Goal: Task Accomplishment & Management: Manage account settings

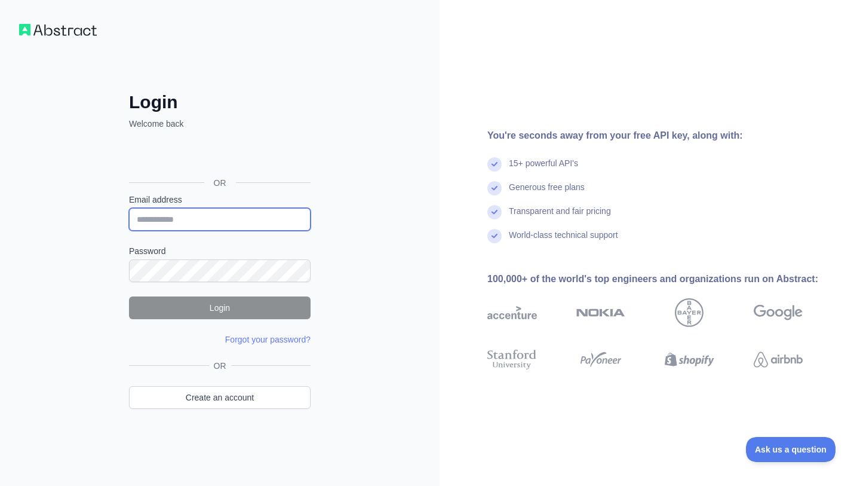
click at [210, 216] on input "Email address" at bounding box center [220, 219] width 182 height 23
type input "**********"
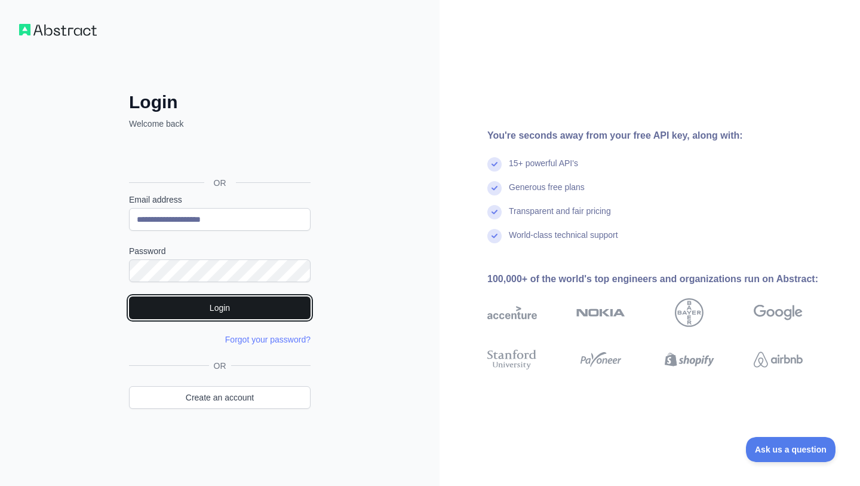
click at [268, 314] on button "Login" at bounding box center [220, 307] width 182 height 23
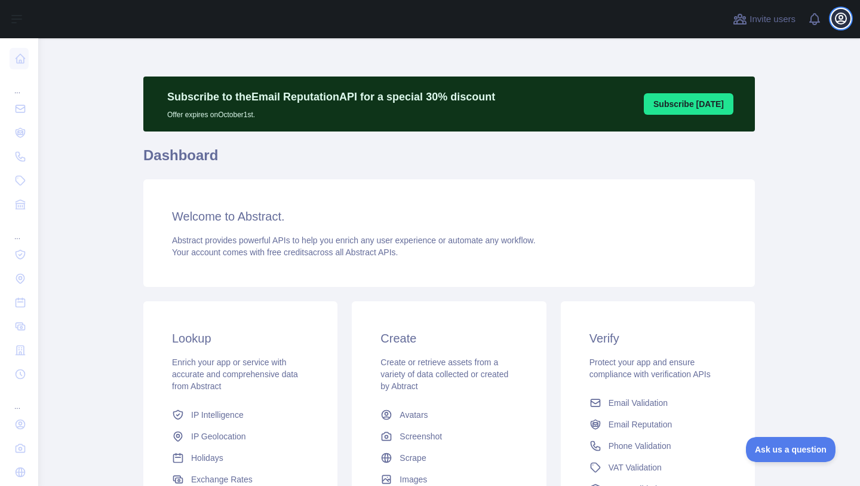
click at [841, 21] on icon "button" at bounding box center [841, 18] width 11 height 11
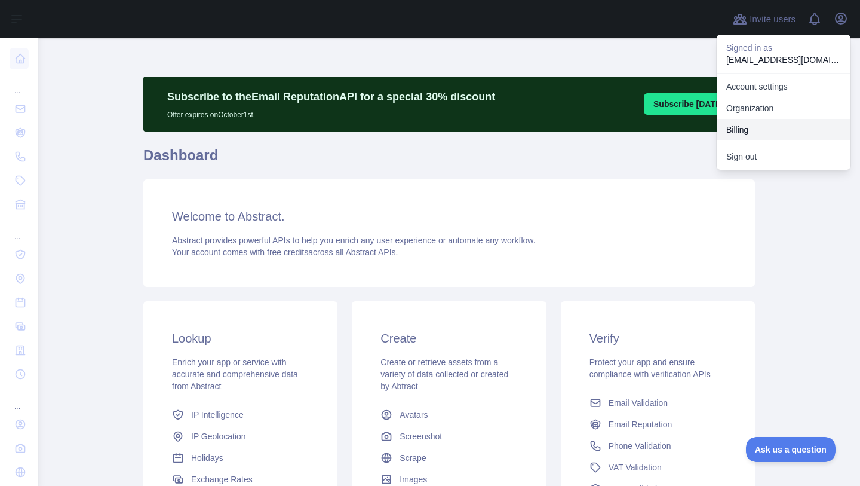
click at [748, 128] on button "Billing" at bounding box center [784, 130] width 134 height 22
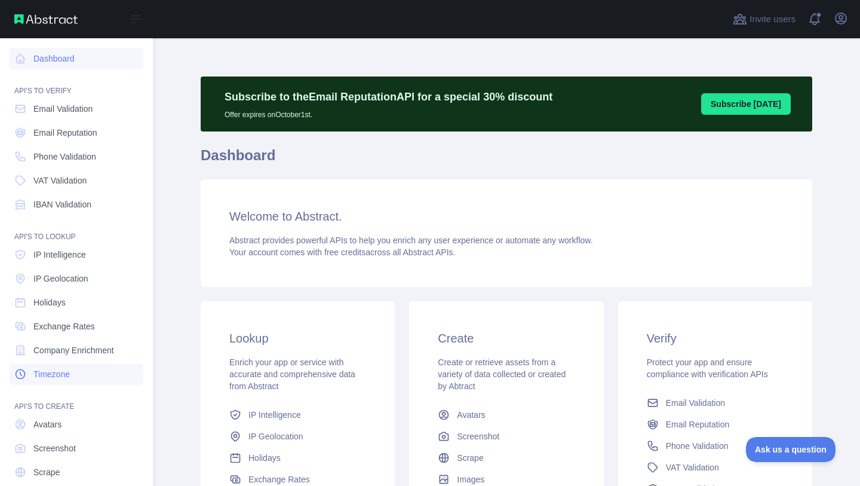
scroll to position [40, 0]
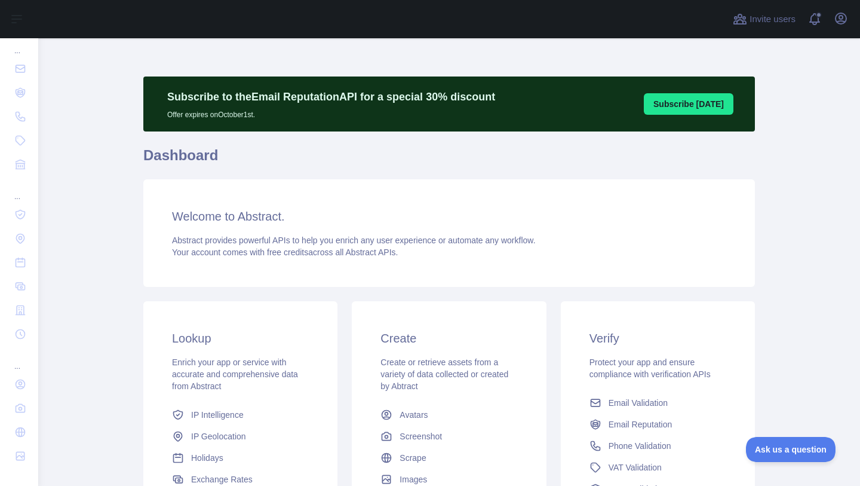
click at [841, 29] on div "Open user menu" at bounding box center [840, 19] width 19 height 21
click at [841, 20] on icon "button" at bounding box center [841, 18] width 11 height 11
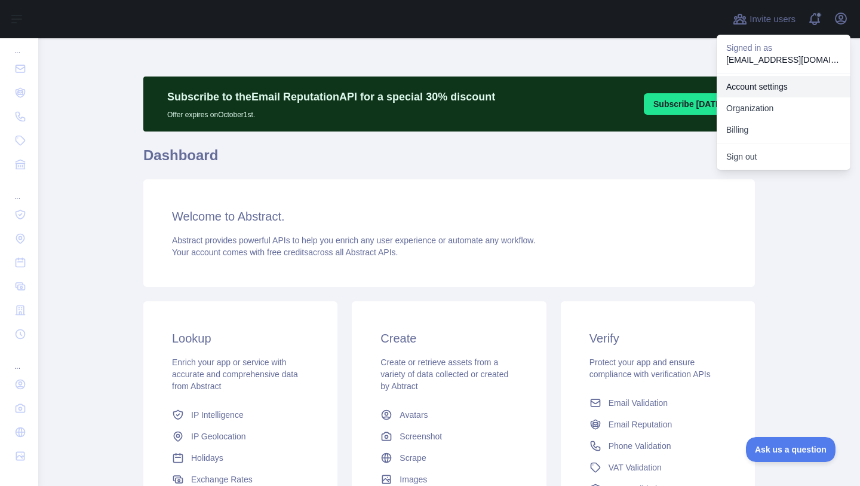
click at [779, 86] on link "Account settings" at bounding box center [784, 87] width 134 height 22
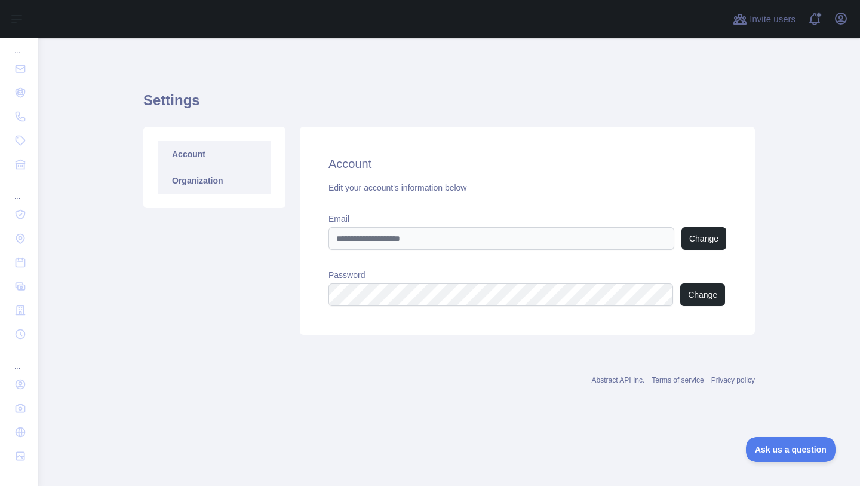
click at [217, 191] on link "Organization" at bounding box center [214, 180] width 113 height 26
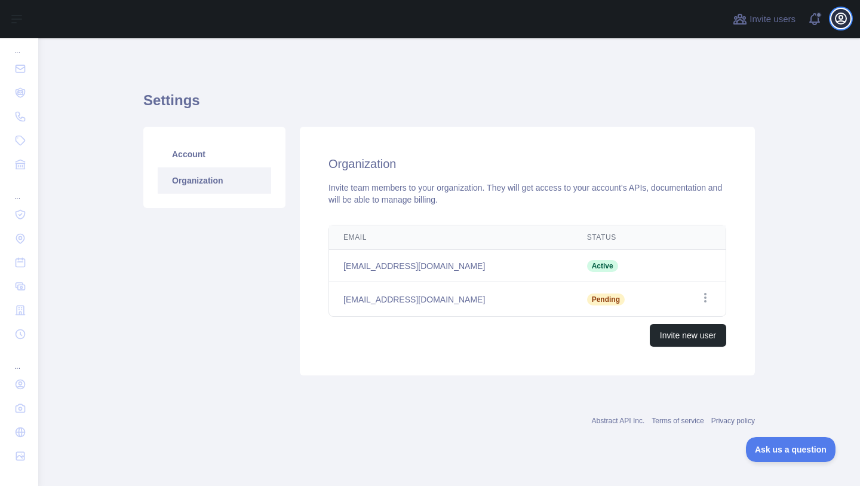
click at [845, 22] on icon "button" at bounding box center [841, 18] width 11 height 11
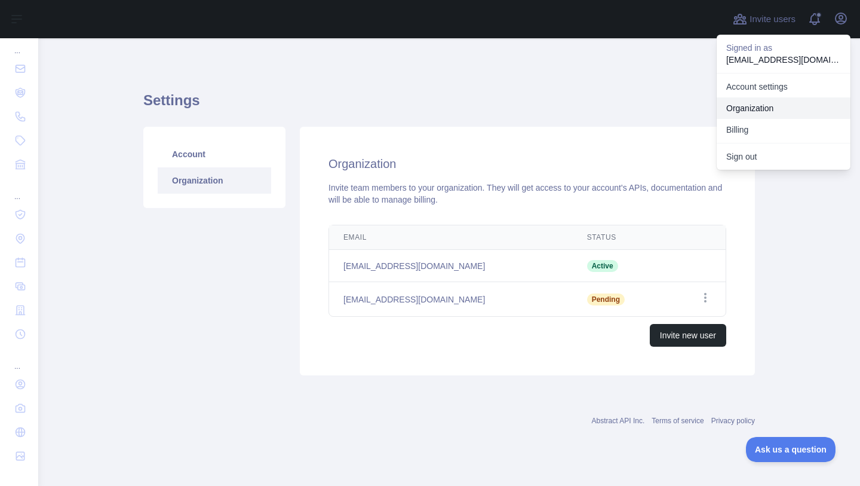
click at [761, 110] on link "Organization" at bounding box center [784, 108] width 134 height 22
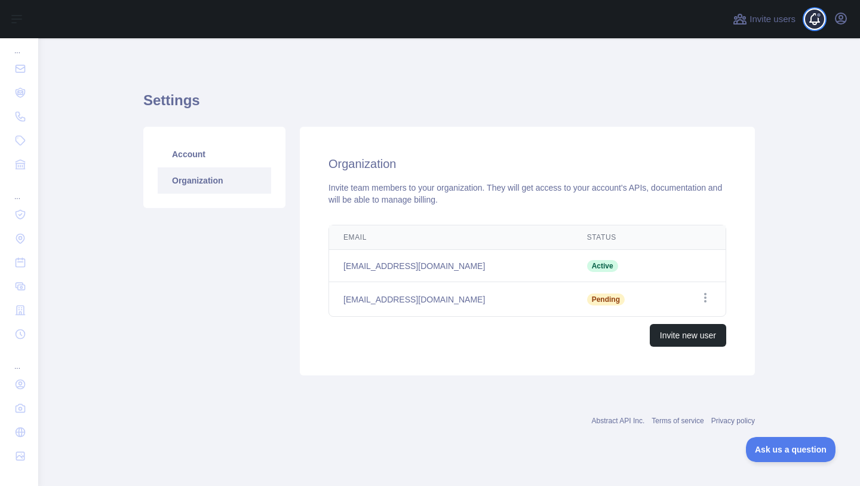
click at [815, 23] on span at bounding box center [820, 19] width 24 height 38
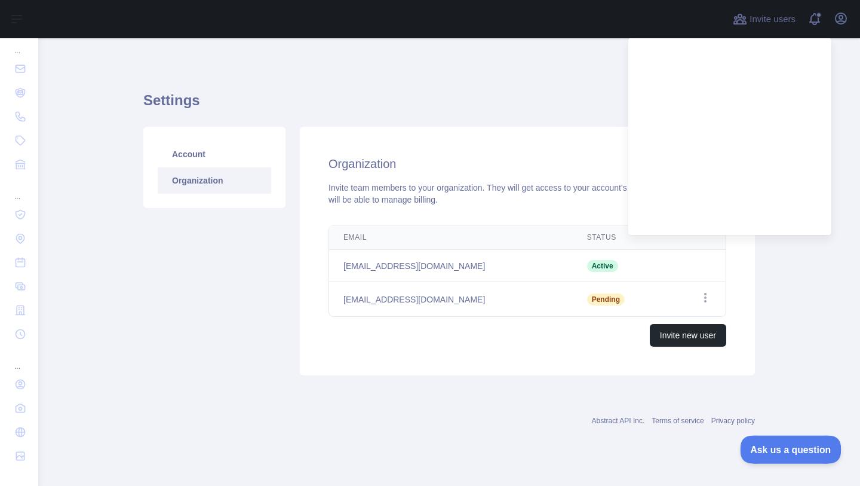
click at [775, 449] on span "Ask us a question" at bounding box center [785, 447] width 90 height 8
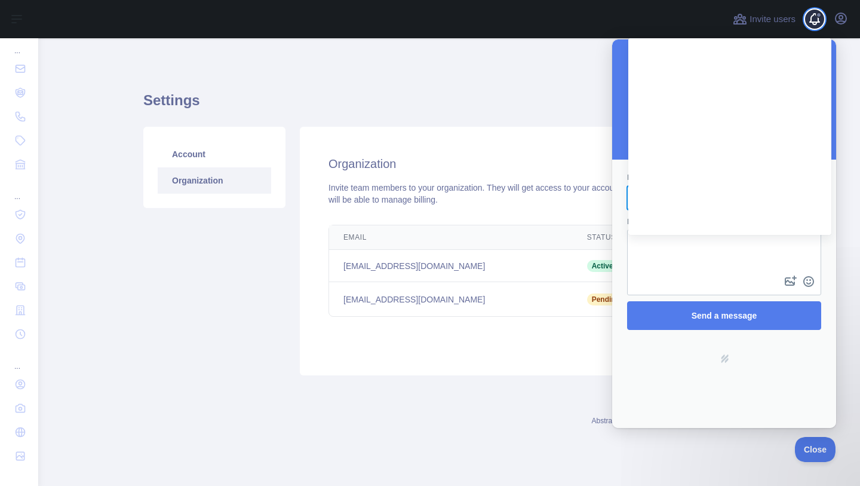
click at [813, 19] on span at bounding box center [820, 19] width 24 height 38
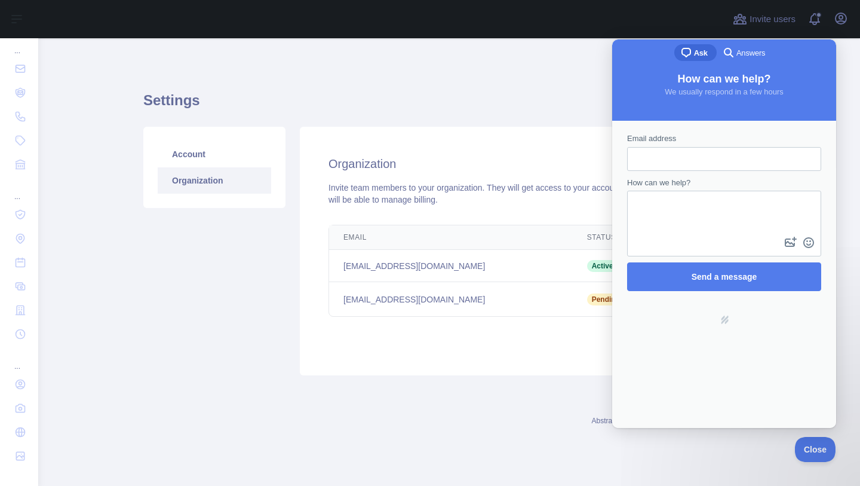
click at [754, 57] on span "Answers" at bounding box center [750, 53] width 29 height 12
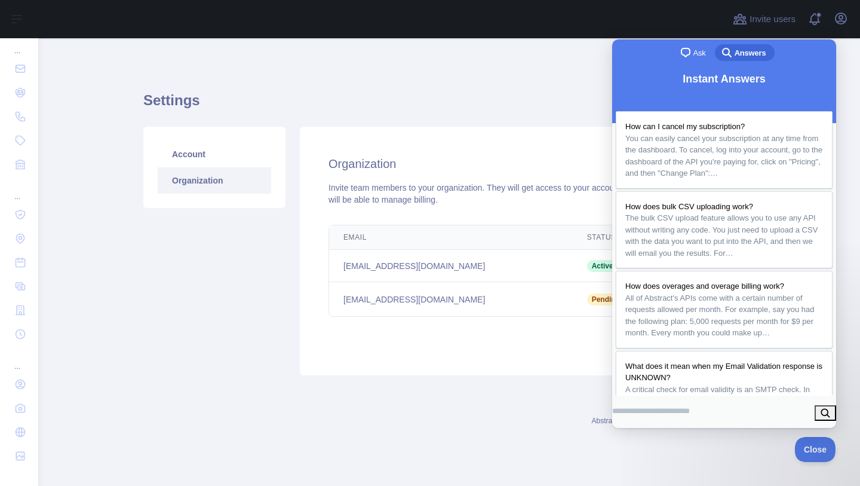
click at [573, 102] on h1 "Settings" at bounding box center [449, 105] width 612 height 29
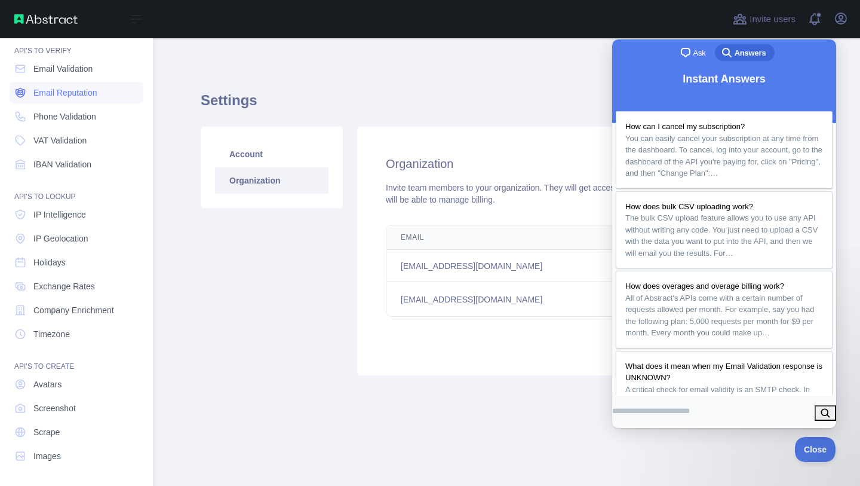
click at [50, 93] on span "Email Reputation" at bounding box center [65, 93] width 64 height 12
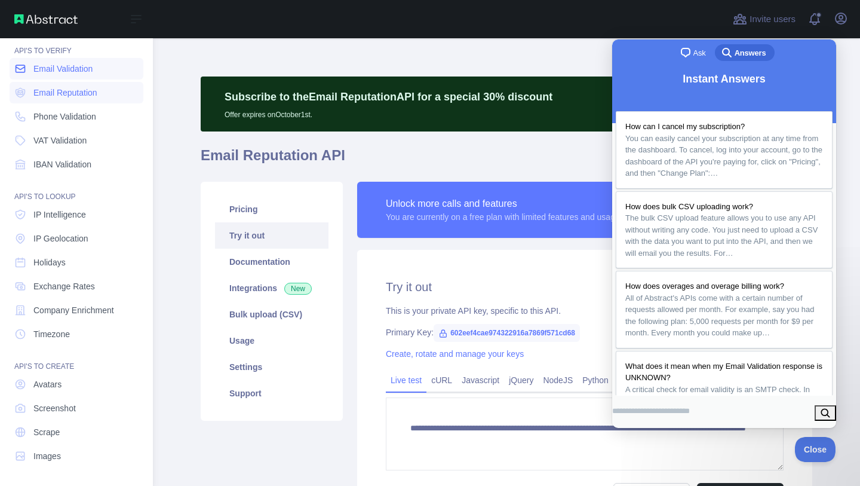
click at [52, 69] on span "Email Validation" at bounding box center [62, 69] width 59 height 12
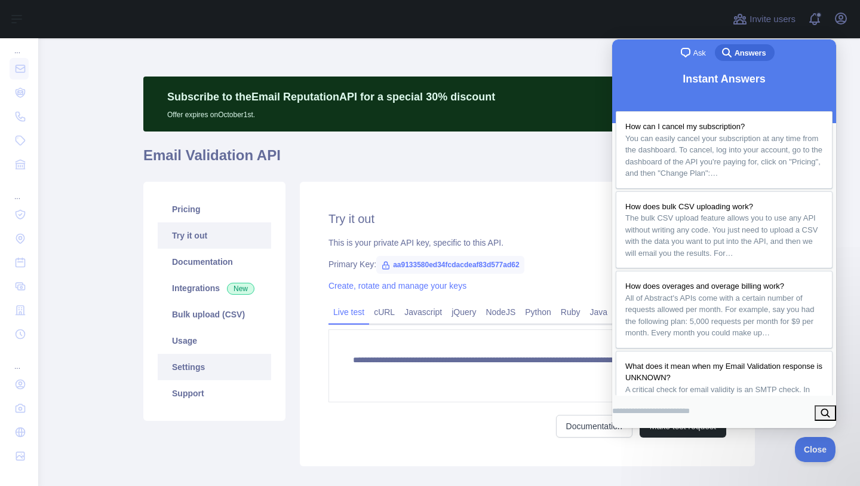
click at [197, 372] on link "Settings" at bounding box center [214, 367] width 113 height 26
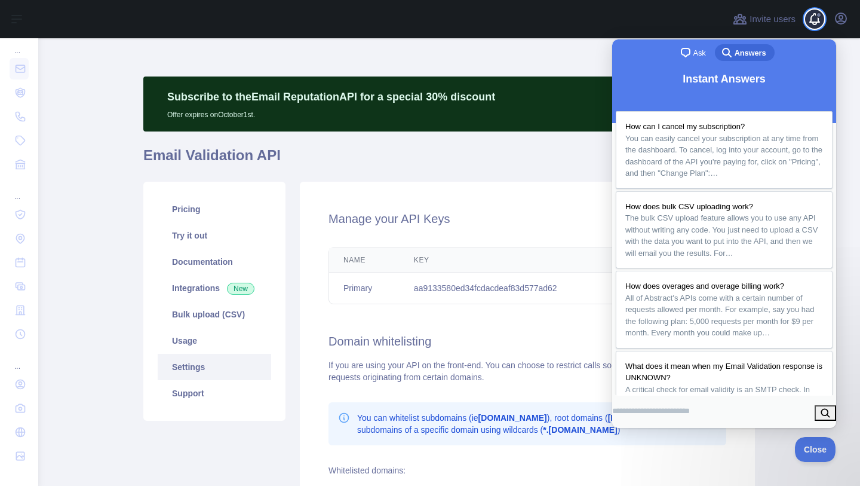
click at [814, 19] on span at bounding box center [820, 19] width 24 height 38
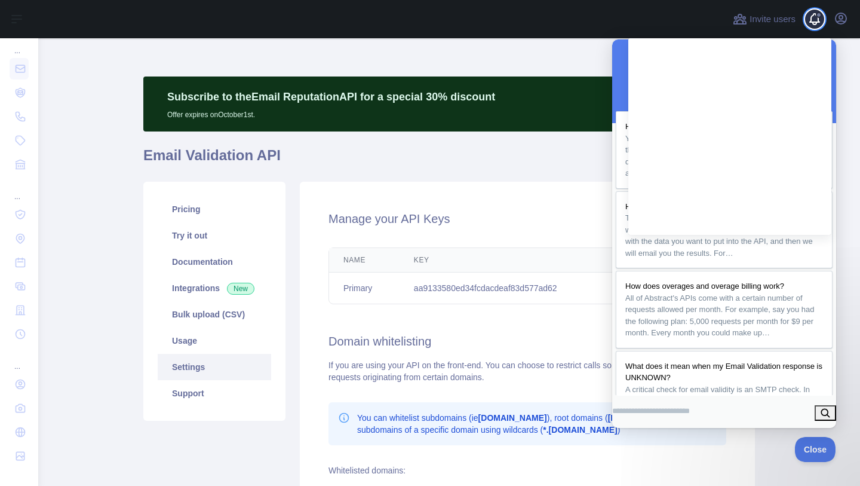
click at [818, 23] on span at bounding box center [820, 19] width 24 height 38
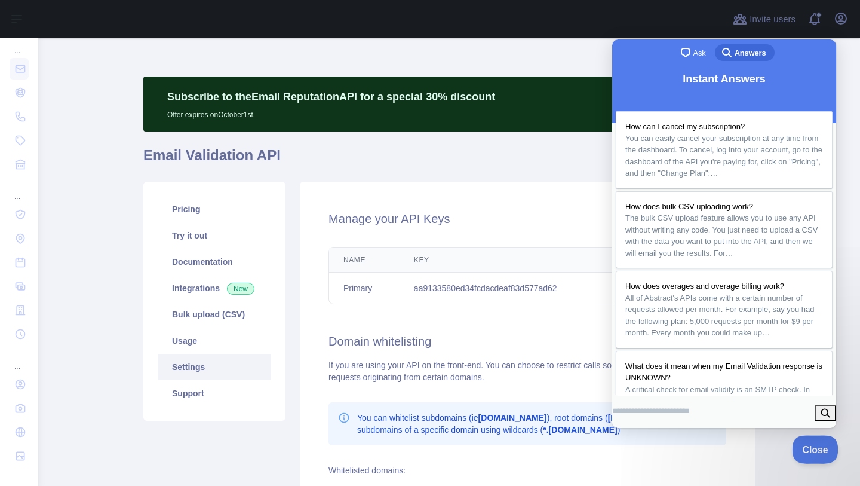
click at [810, 450] on span "Close" at bounding box center [812, 447] width 41 height 8
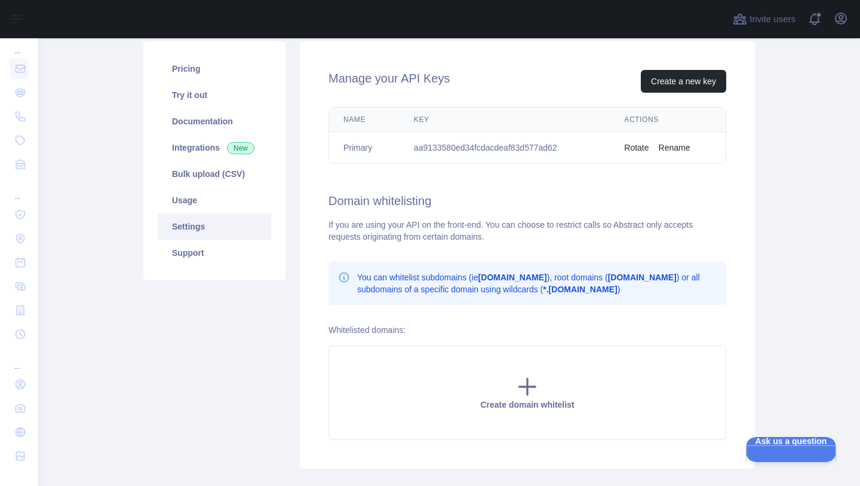
scroll to position [141, 0]
click at [240, 72] on link "Pricing" at bounding box center [214, 68] width 113 height 26
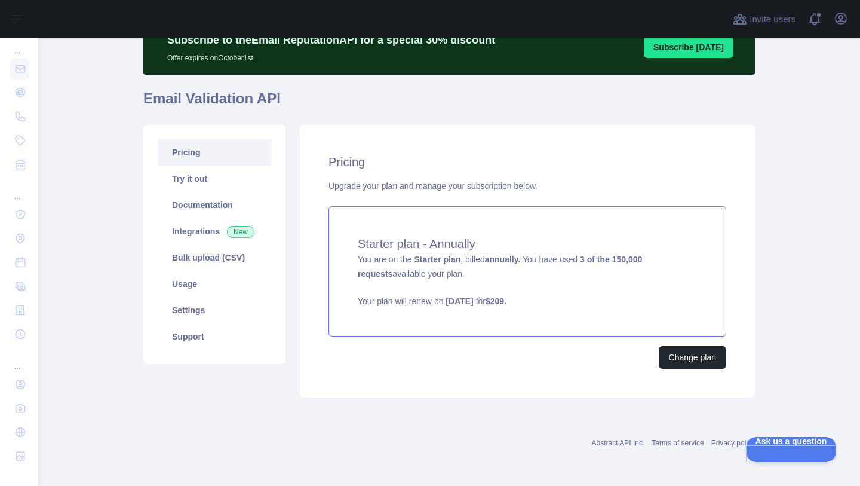
scroll to position [57, 0]
click at [673, 359] on button "Change plan" at bounding box center [692, 357] width 67 height 23
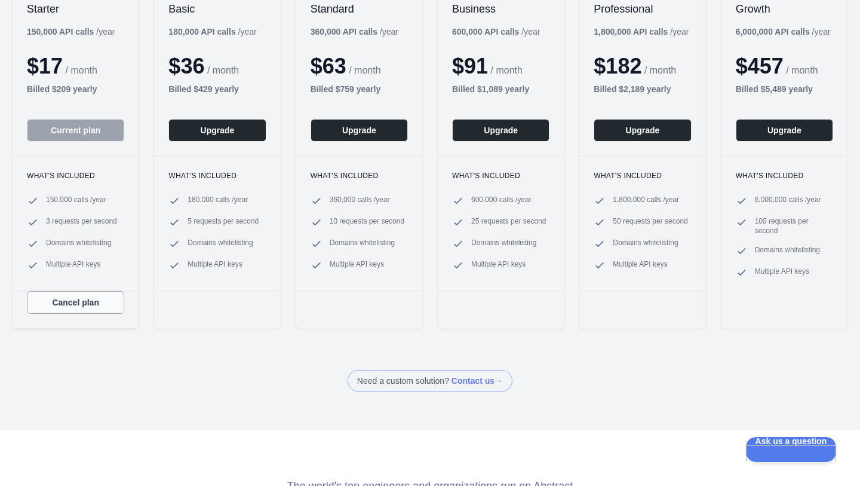
scroll to position [150, 0]
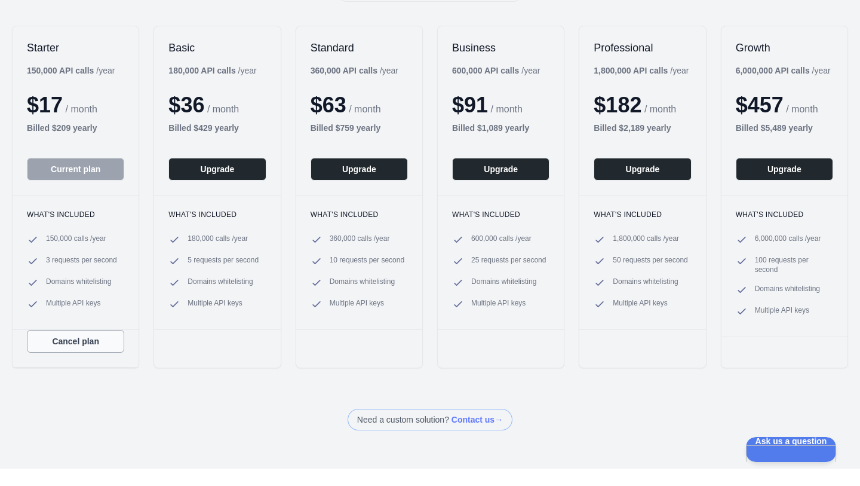
click at [101, 345] on button "Cancel plan" at bounding box center [75, 341] width 97 height 23
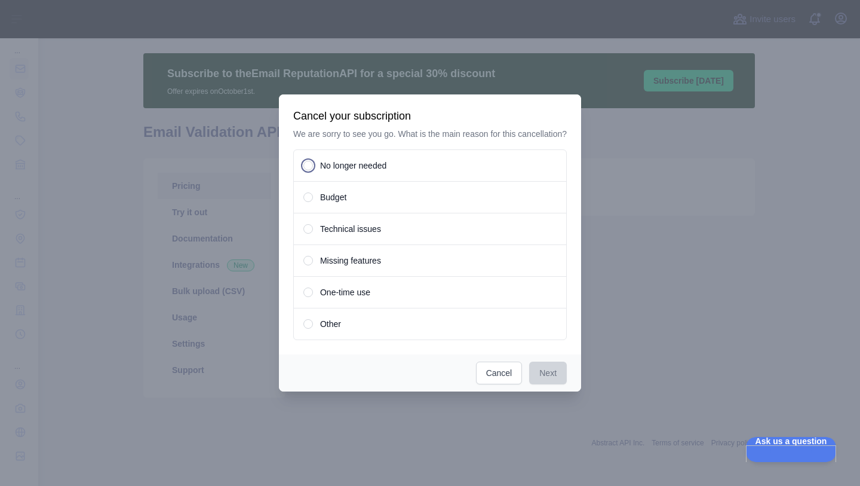
click at [333, 177] on div "No longer needed" at bounding box center [430, 165] width 274 height 32
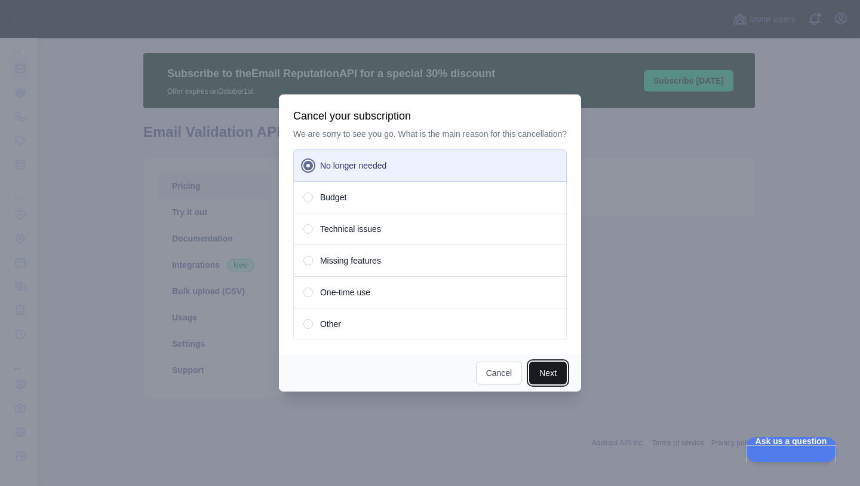
click at [551, 384] on button "Next" at bounding box center [548, 372] width 38 height 23
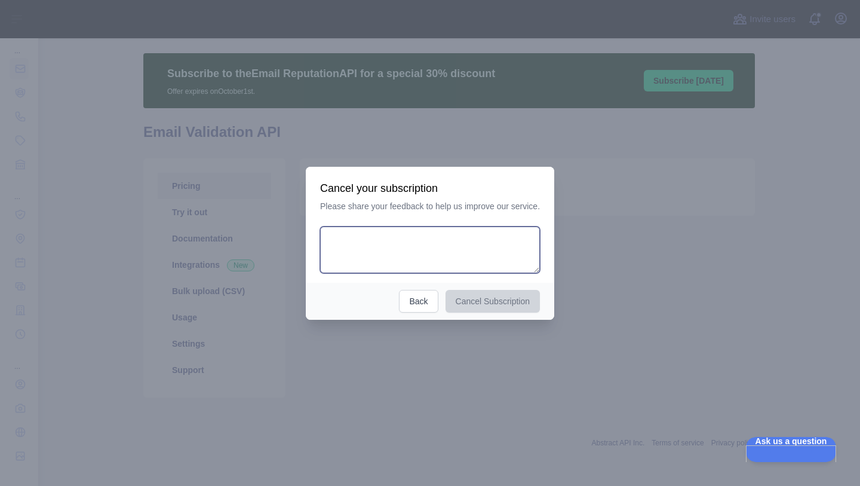
click at [447, 268] on textarea at bounding box center [430, 249] width 220 height 47
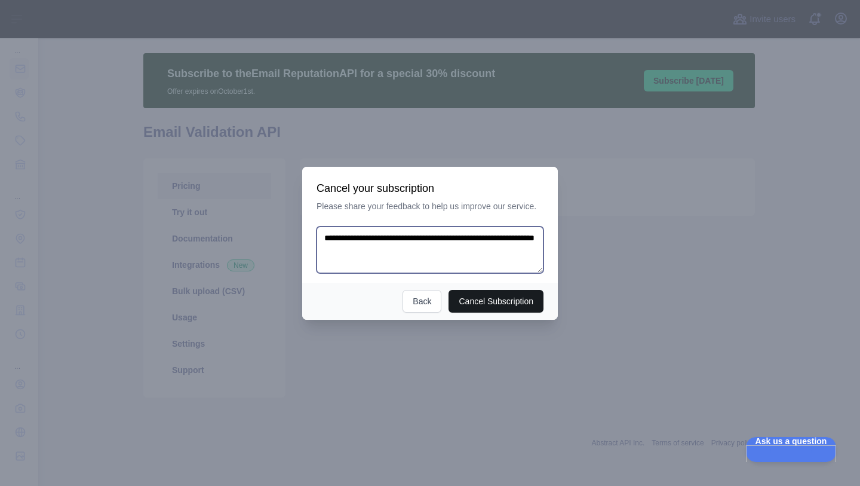
type textarea "**********"
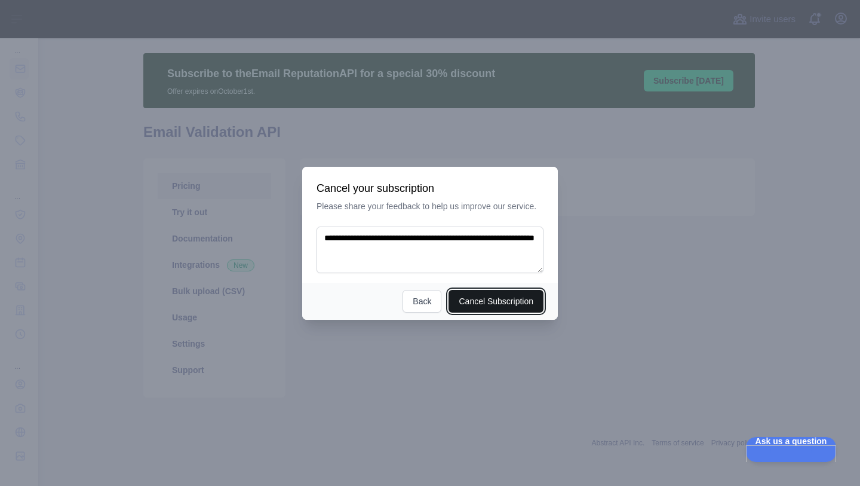
click at [498, 309] on button "Cancel Subscription" at bounding box center [496, 301] width 95 height 23
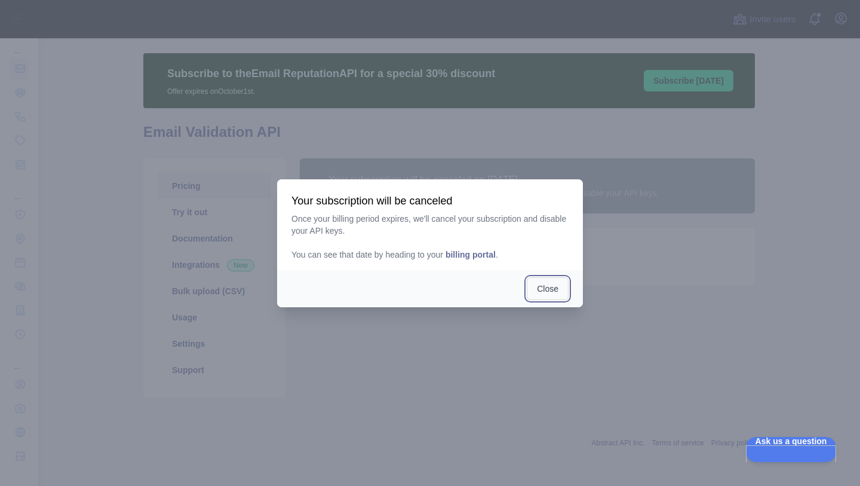
click at [544, 285] on button "Close" at bounding box center [548, 288] width 42 height 23
